Goal: Information Seeking & Learning: Learn about a topic

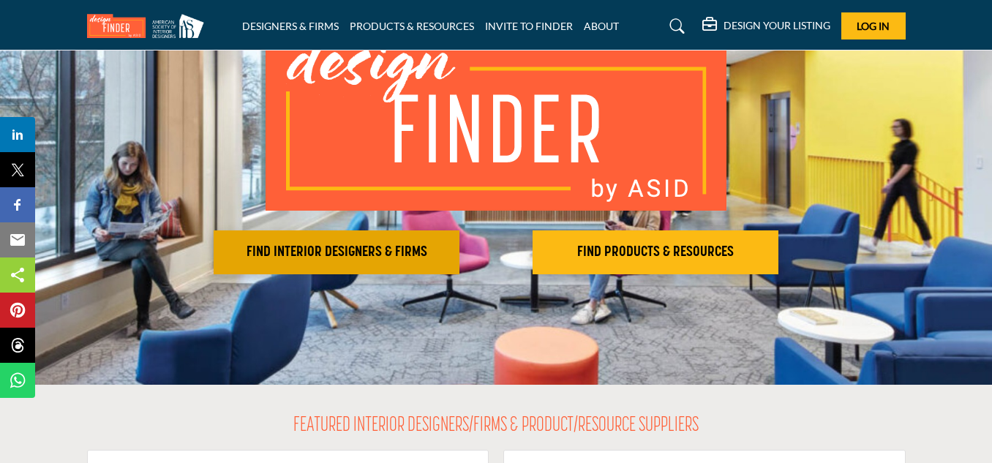
scroll to position [142, 0]
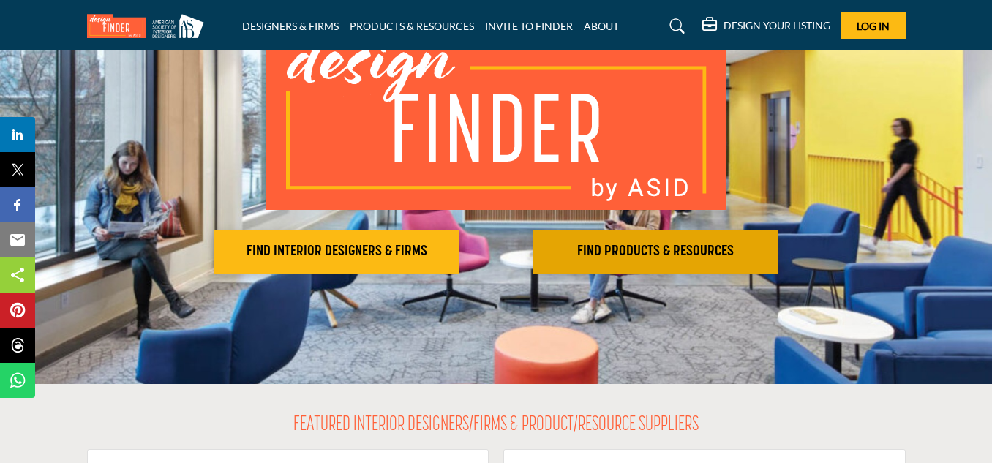
click at [629, 234] on button "FIND PRODUCTS & RESOURCES Find the products and resources to make your project …" at bounding box center [656, 252] width 246 height 44
click at [624, 254] on h2 "FIND PRODUCTS & RESOURCES" at bounding box center [655, 252] width 237 height 18
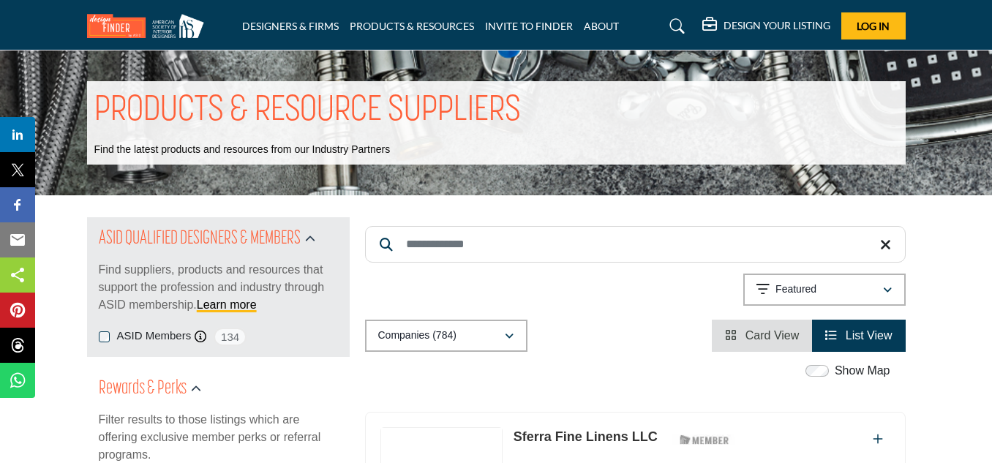
click at [515, 239] on input "Search Keyword" at bounding box center [635, 244] width 541 height 37
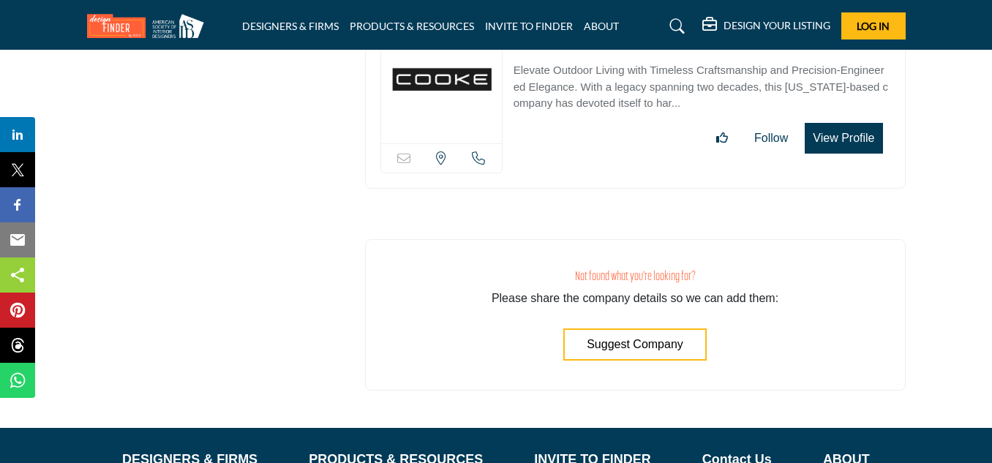
scroll to position [4793, 0]
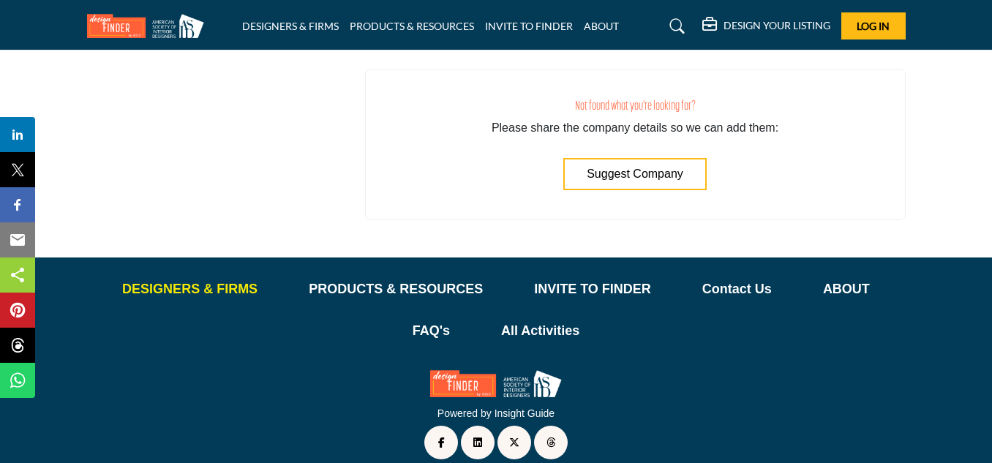
type input "**********"
click at [211, 280] on p "DESIGNERS & FIRMS" at bounding box center [189, 290] width 135 height 20
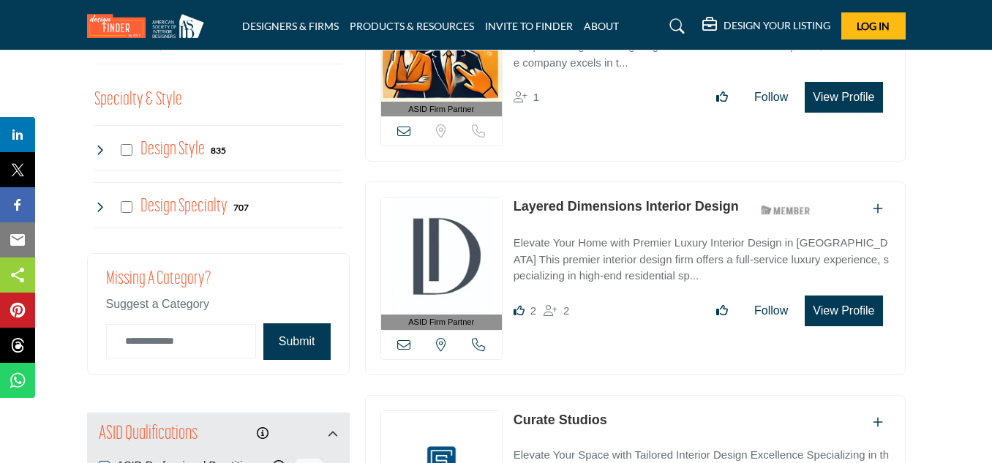
scroll to position [1212, 0]
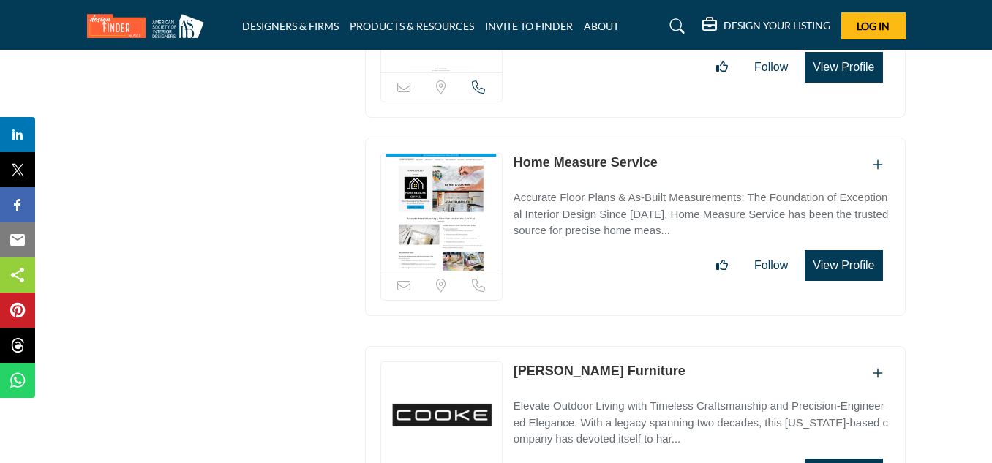
scroll to position [4081, 0]
